Goal: Information Seeking & Learning: Learn about a topic

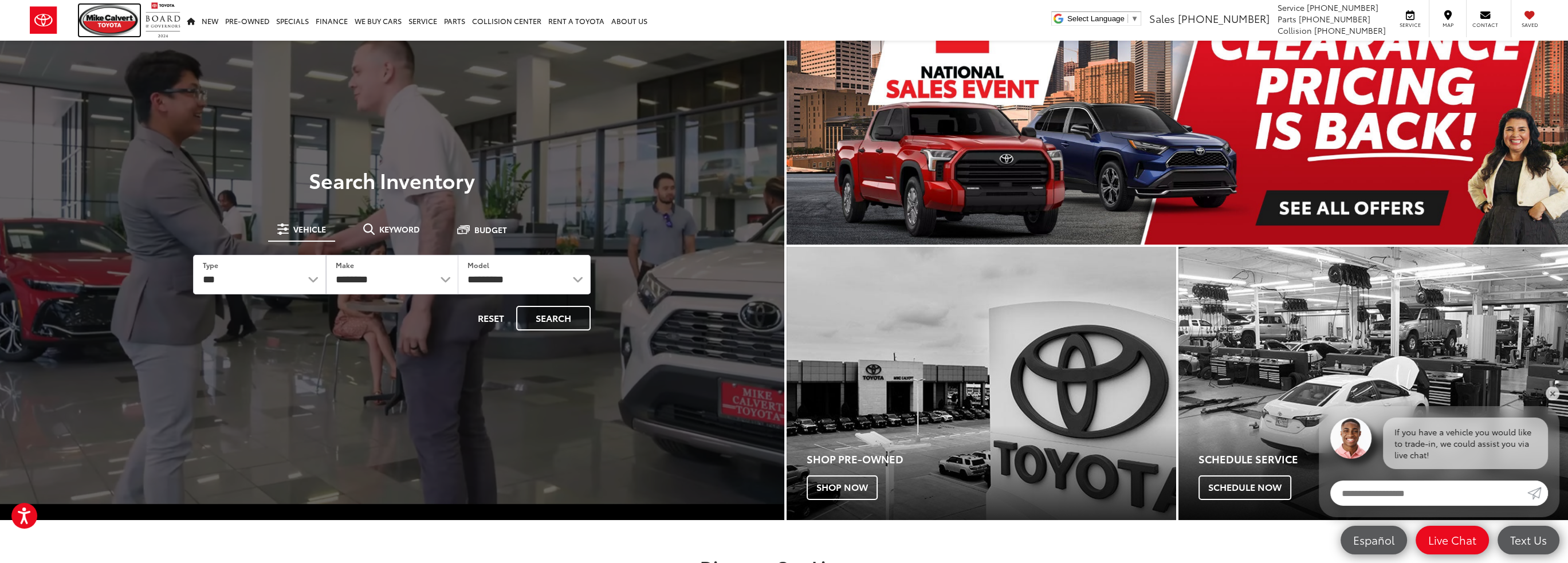
click at [107, 13] on img at bounding box center [109, 20] width 61 height 31
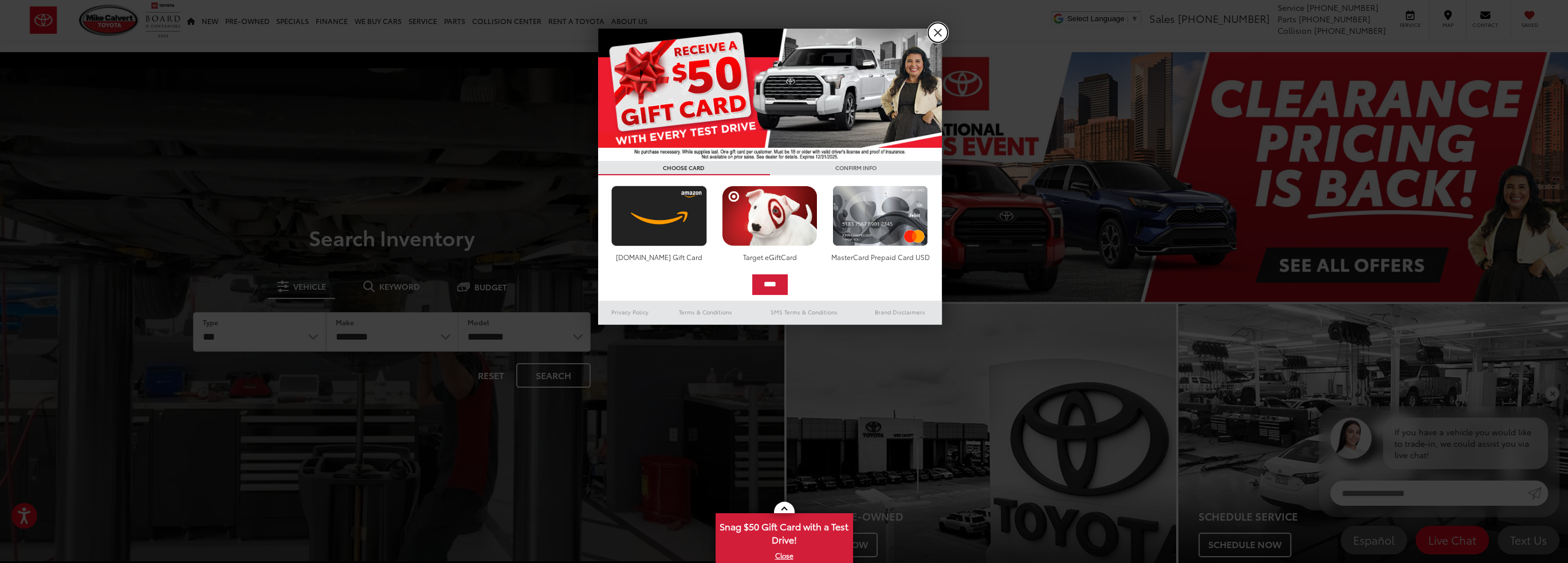
click at [934, 33] on link "X" at bounding box center [937, 32] width 19 height 19
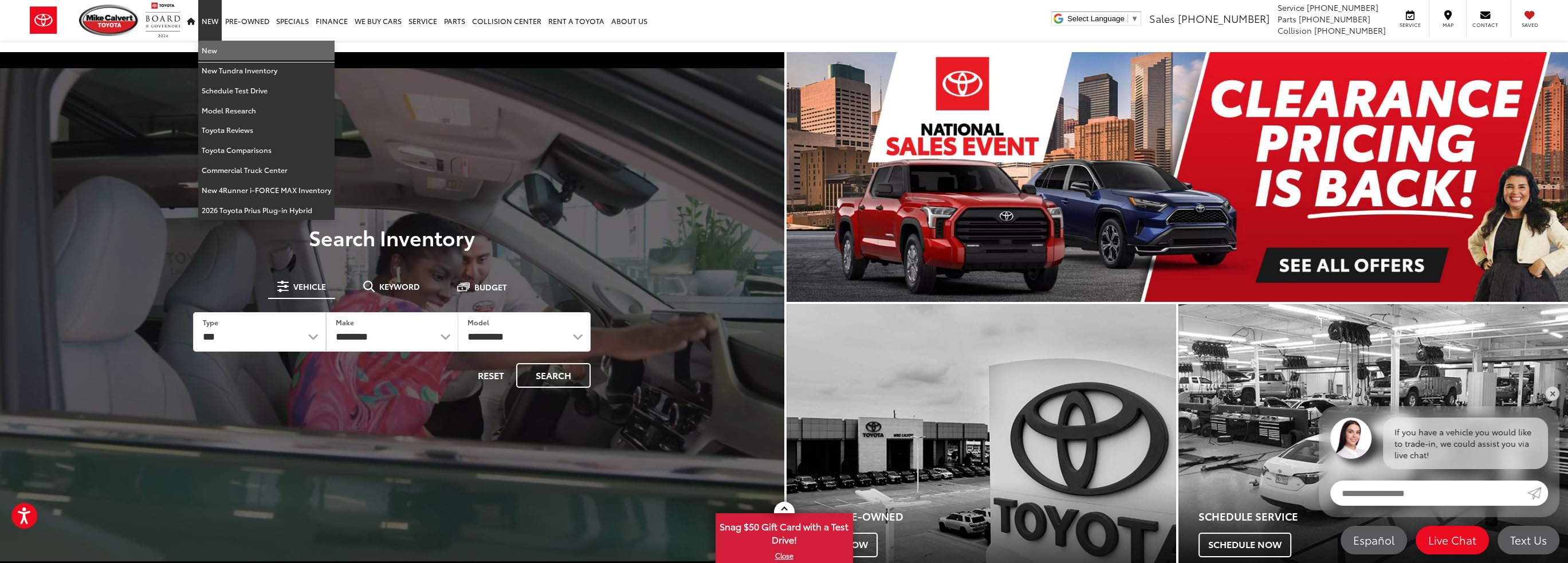
click at [215, 51] on link "New" at bounding box center [266, 50] width 136 height 20
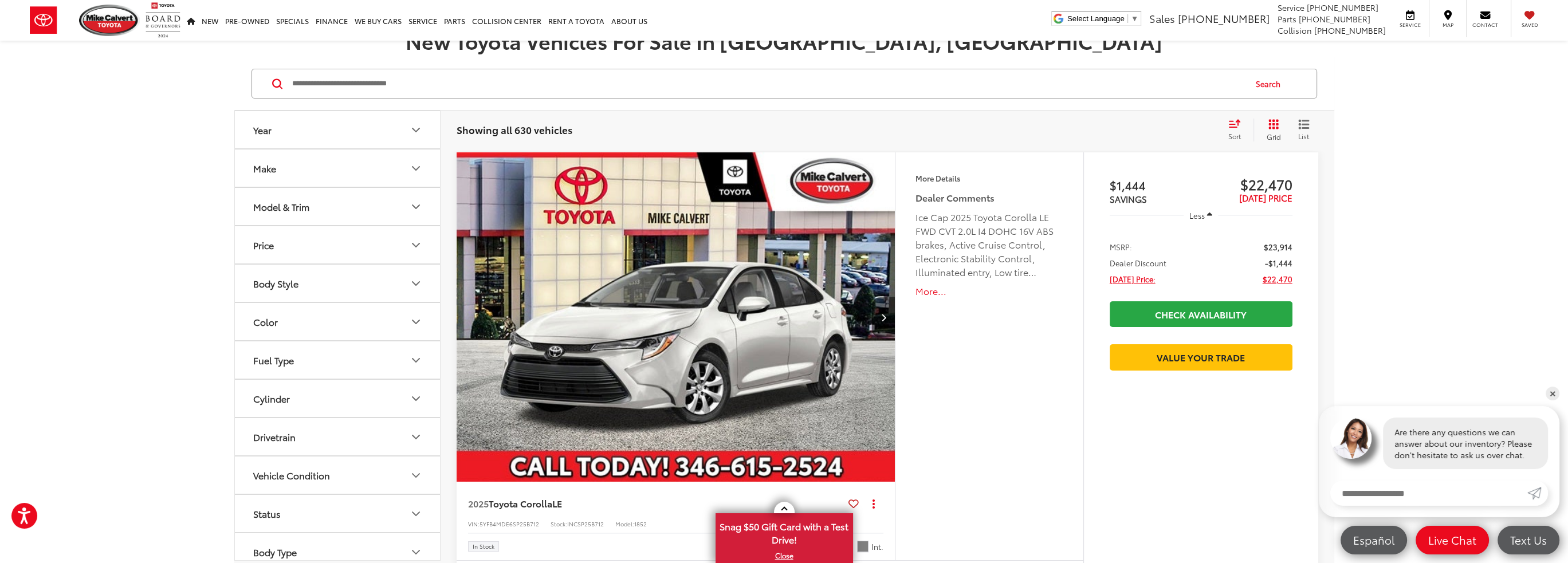
click at [394, 203] on button "Model & Trim" at bounding box center [338, 206] width 206 height 37
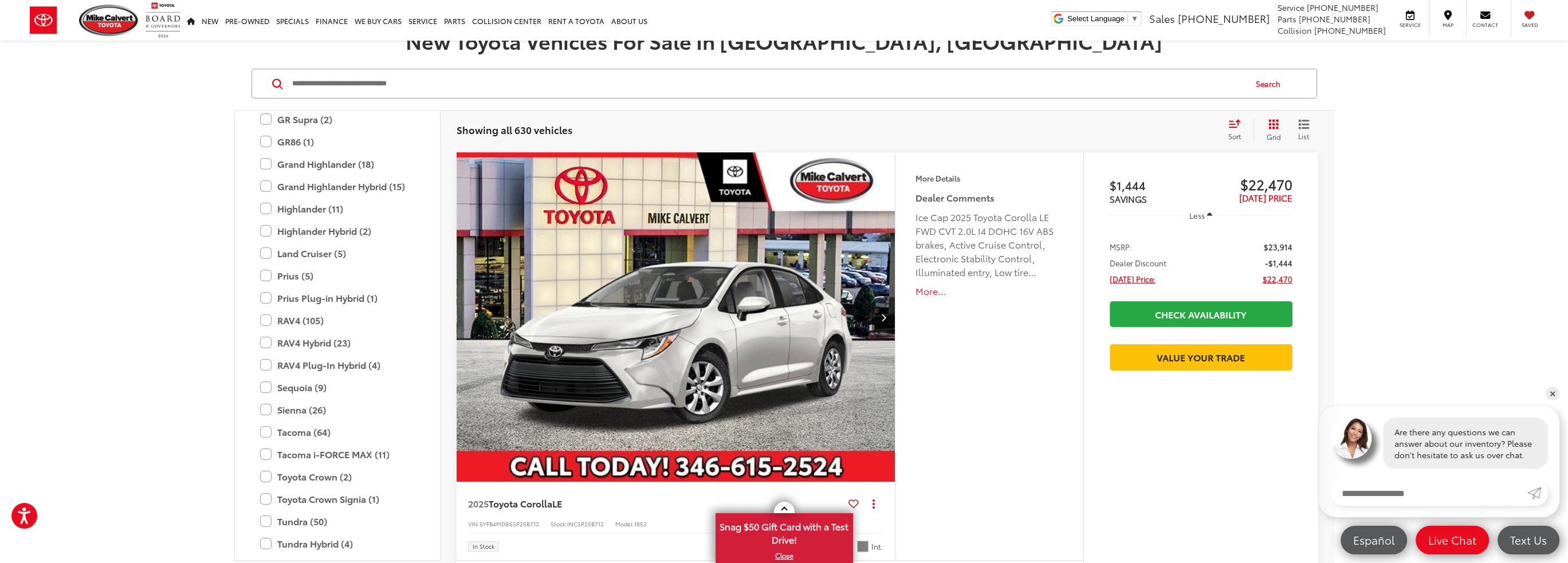
scroll to position [394, 0]
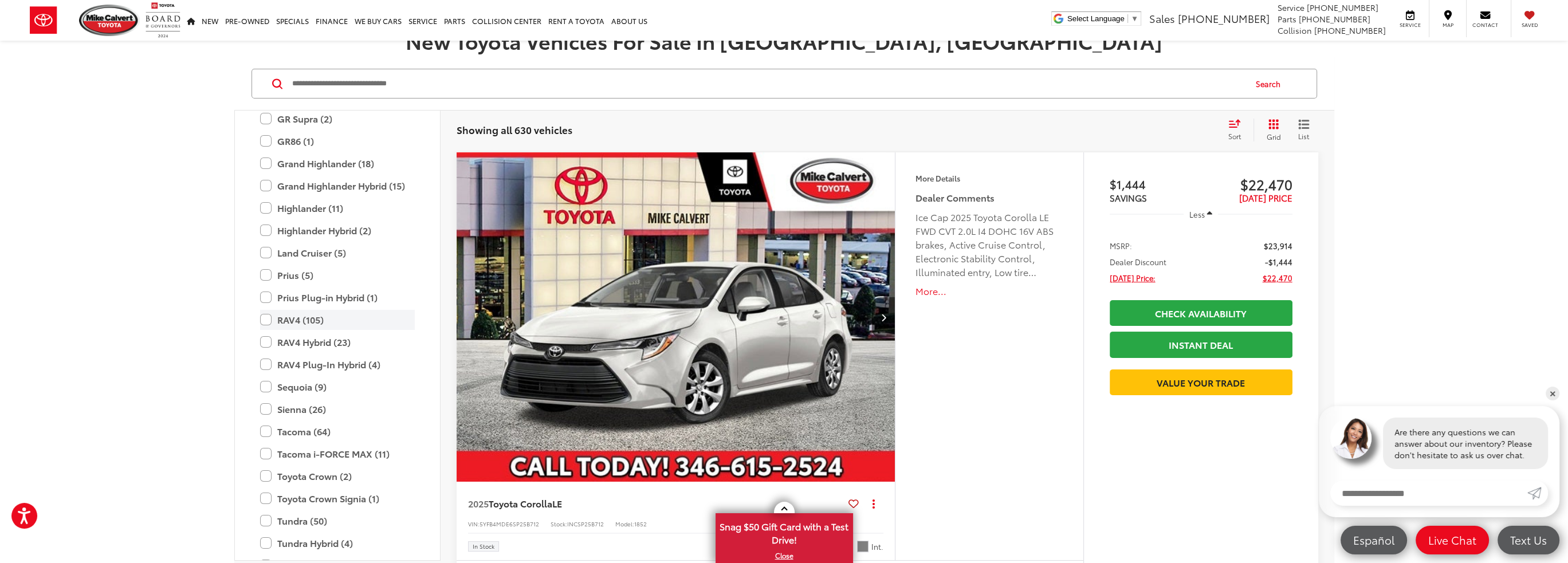
click at [263, 316] on label "RAV4 (105)" at bounding box center [338, 320] width 155 height 20
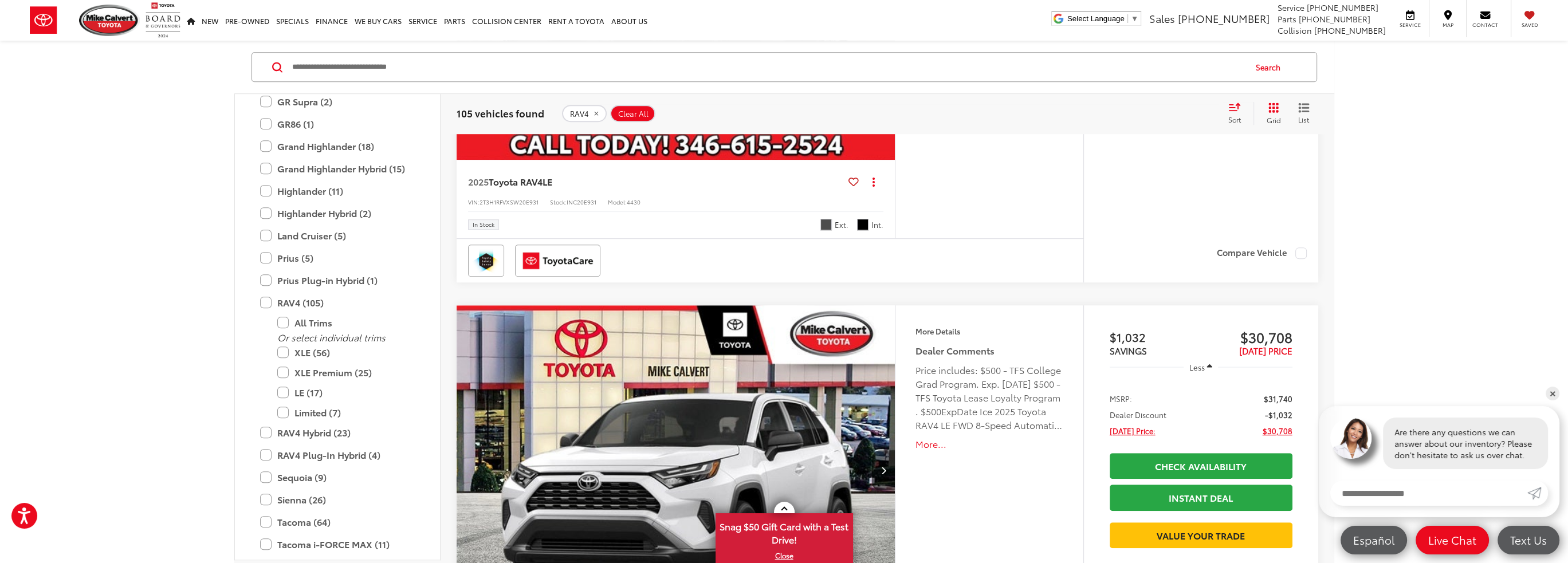
scroll to position [1374, 0]
